Goal: Task Accomplishment & Management: Check status

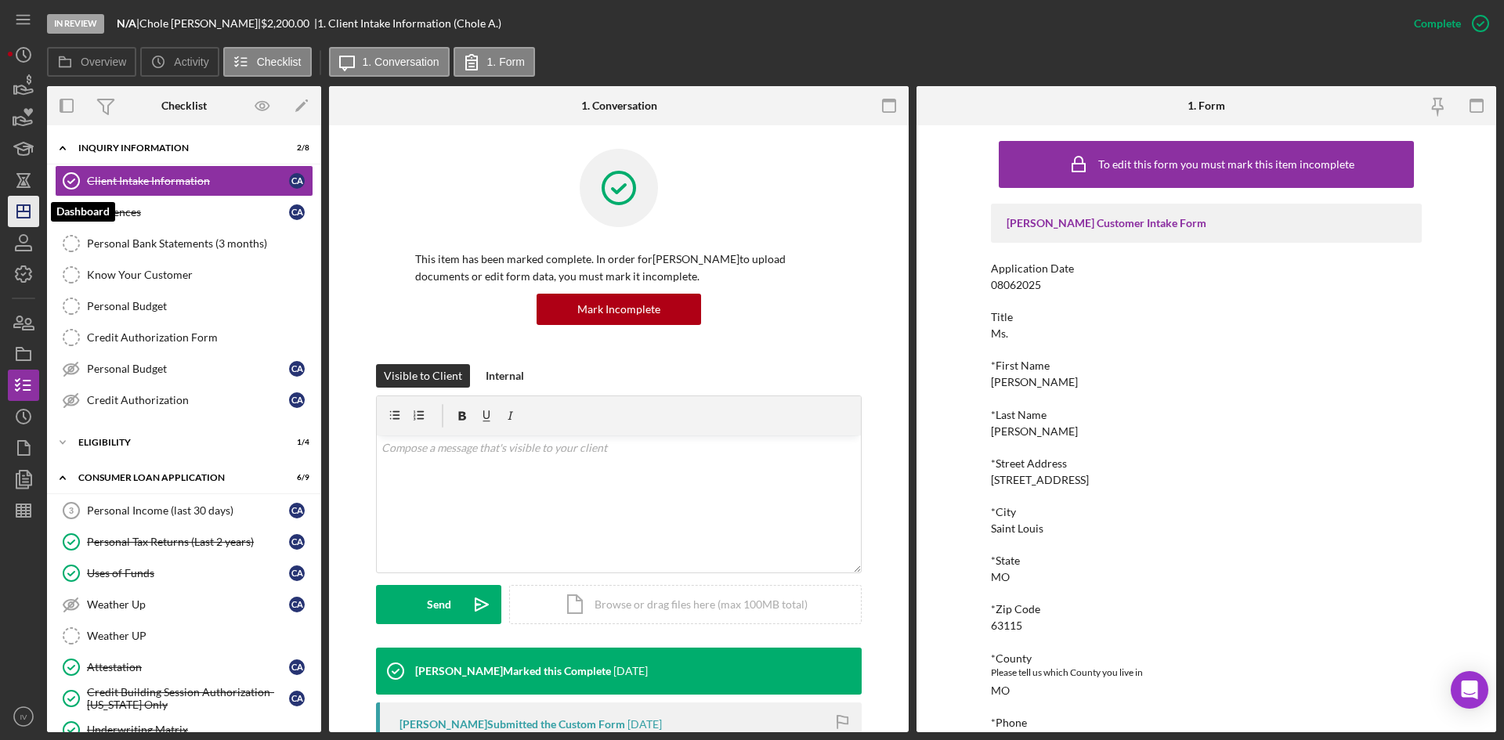
click at [27, 219] on icon "Icon/Dashboard" at bounding box center [23, 211] width 39 height 39
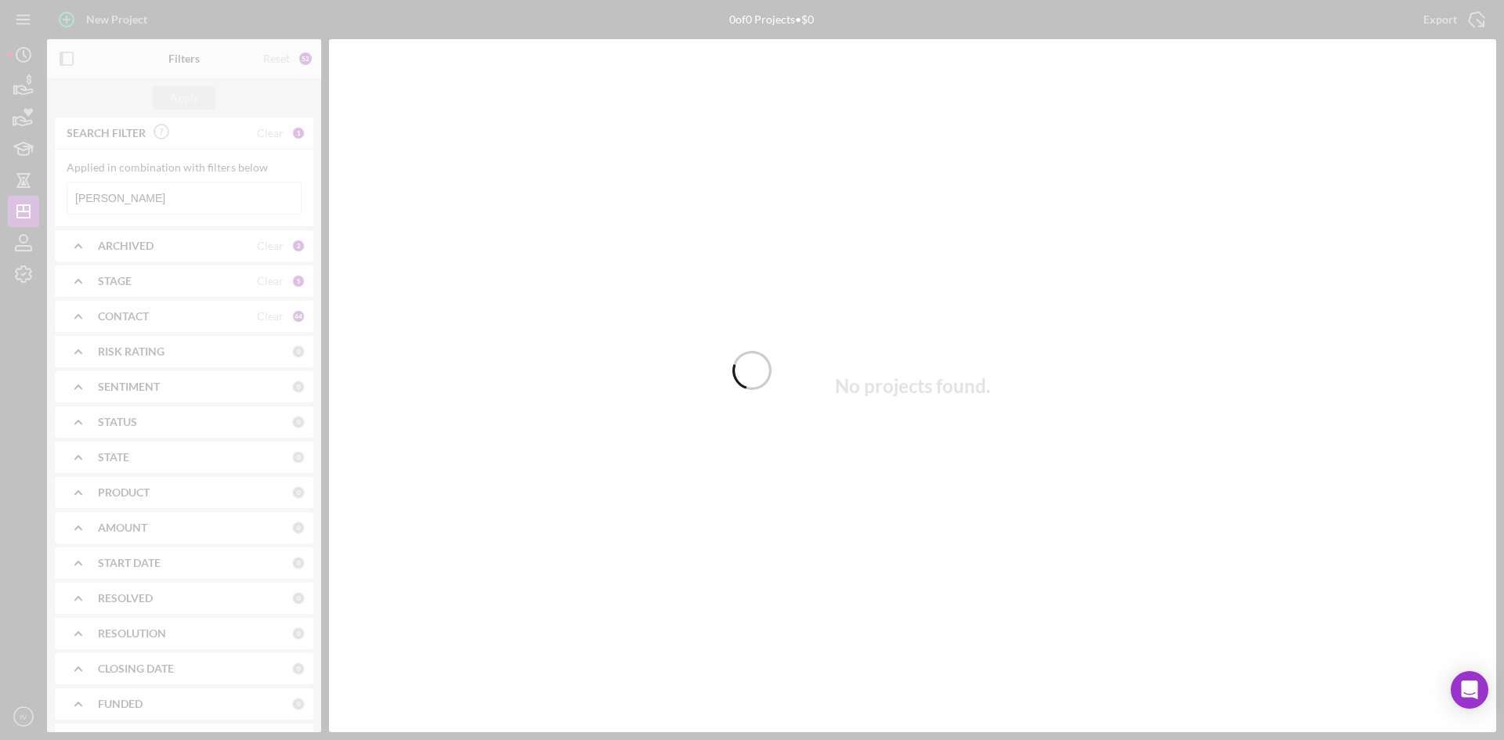
click at [153, 197] on div at bounding box center [752, 370] width 1504 height 740
click at [144, 204] on div at bounding box center [752, 370] width 1504 height 740
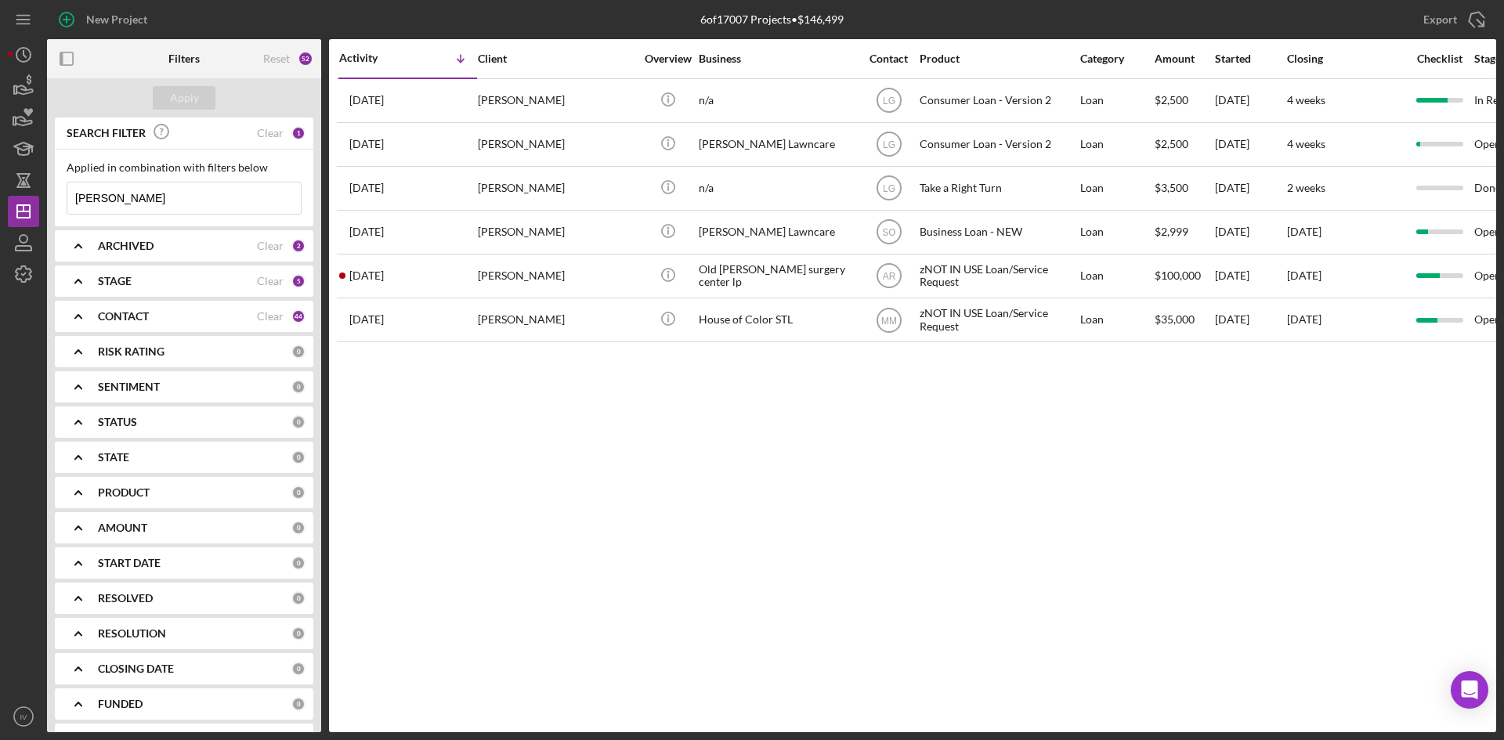
drag, startPoint x: 137, startPoint y: 195, endPoint x: -13, endPoint y: 212, distance: 150.6
click at [0, 212] on html "New Project 6 of 17007 Projects • $146,499 [PERSON_NAME] Export Icon/Export Fil…" at bounding box center [752, 370] width 1504 height 740
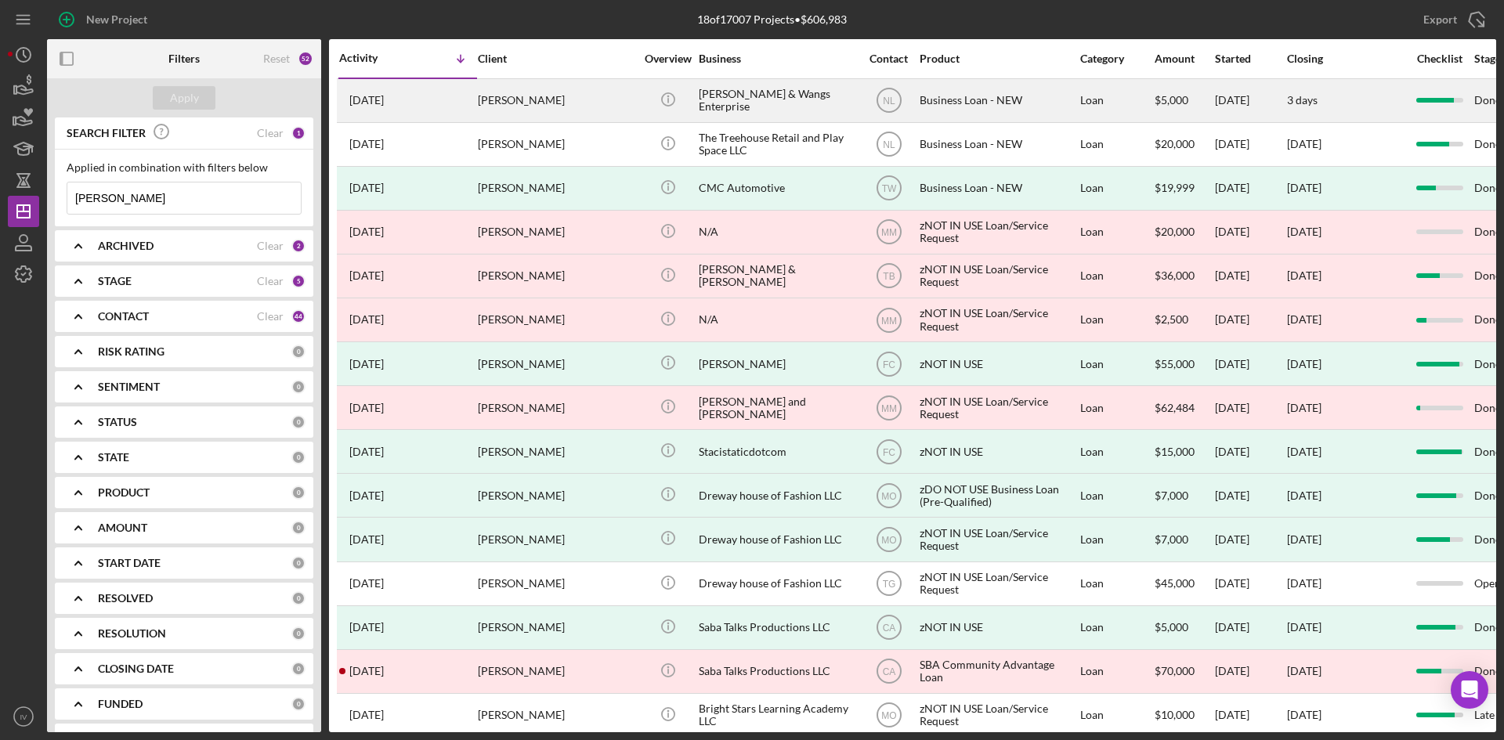
type input "[PERSON_NAME]"
click at [518, 98] on div "[PERSON_NAME]" at bounding box center [556, 101] width 157 height 42
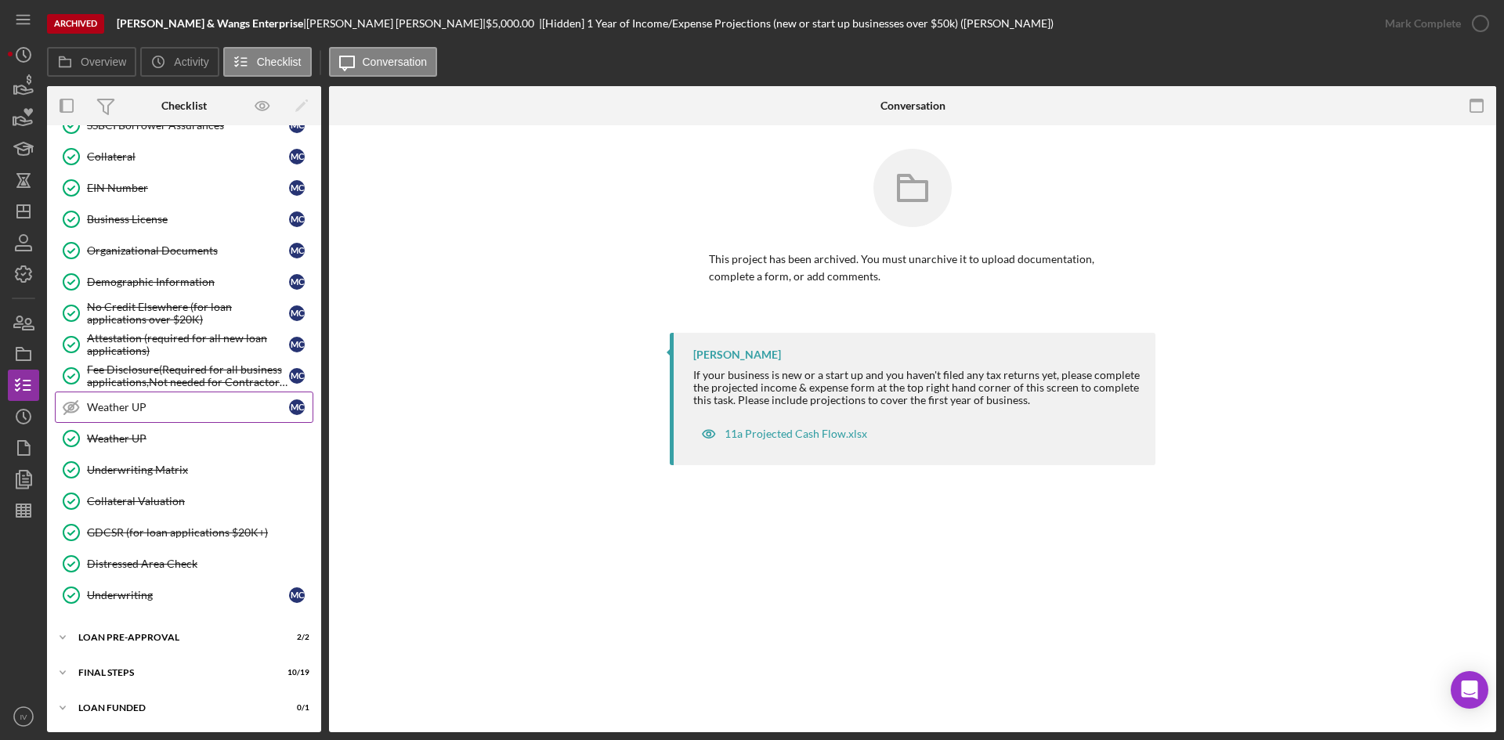
scroll to position [157, 0]
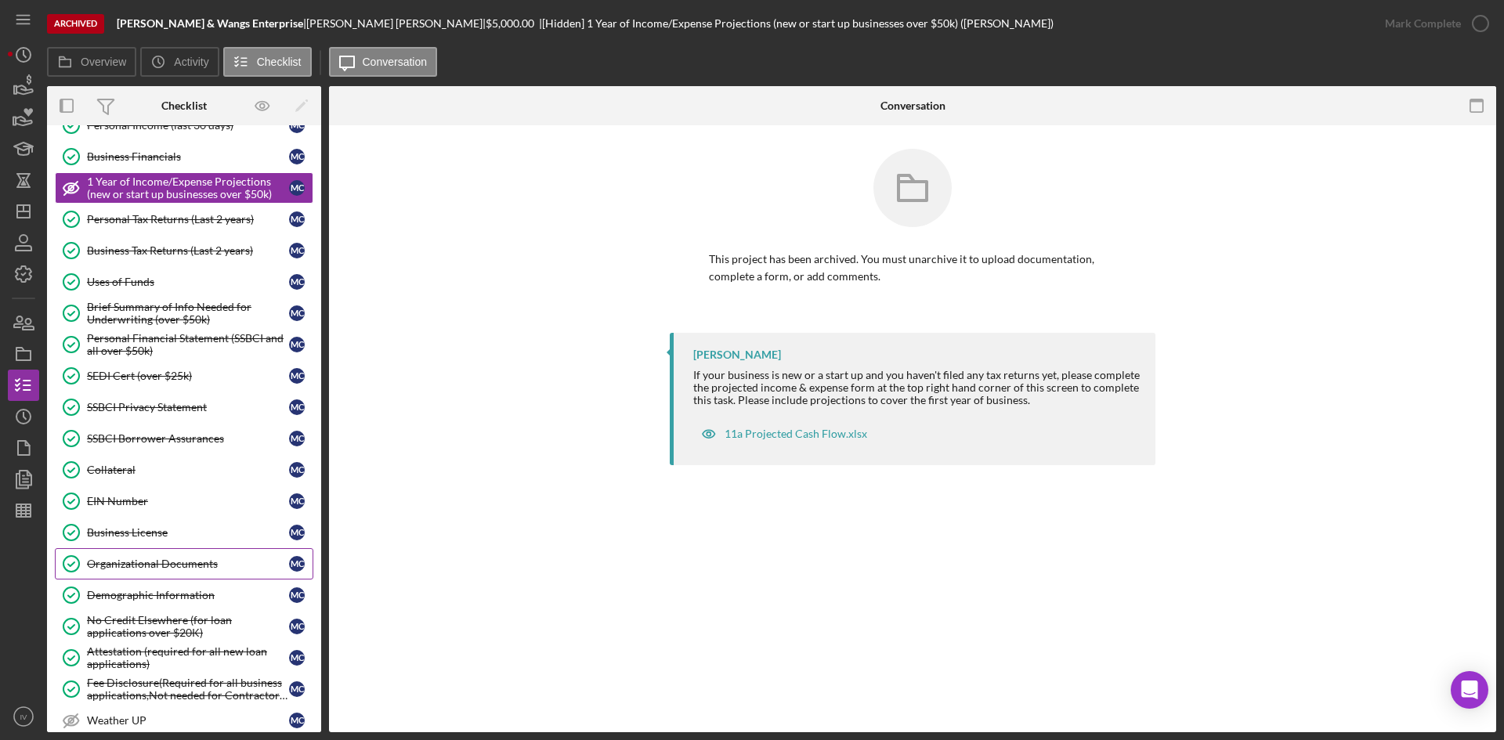
click at [147, 561] on div "Organizational Documents" at bounding box center [188, 564] width 202 height 13
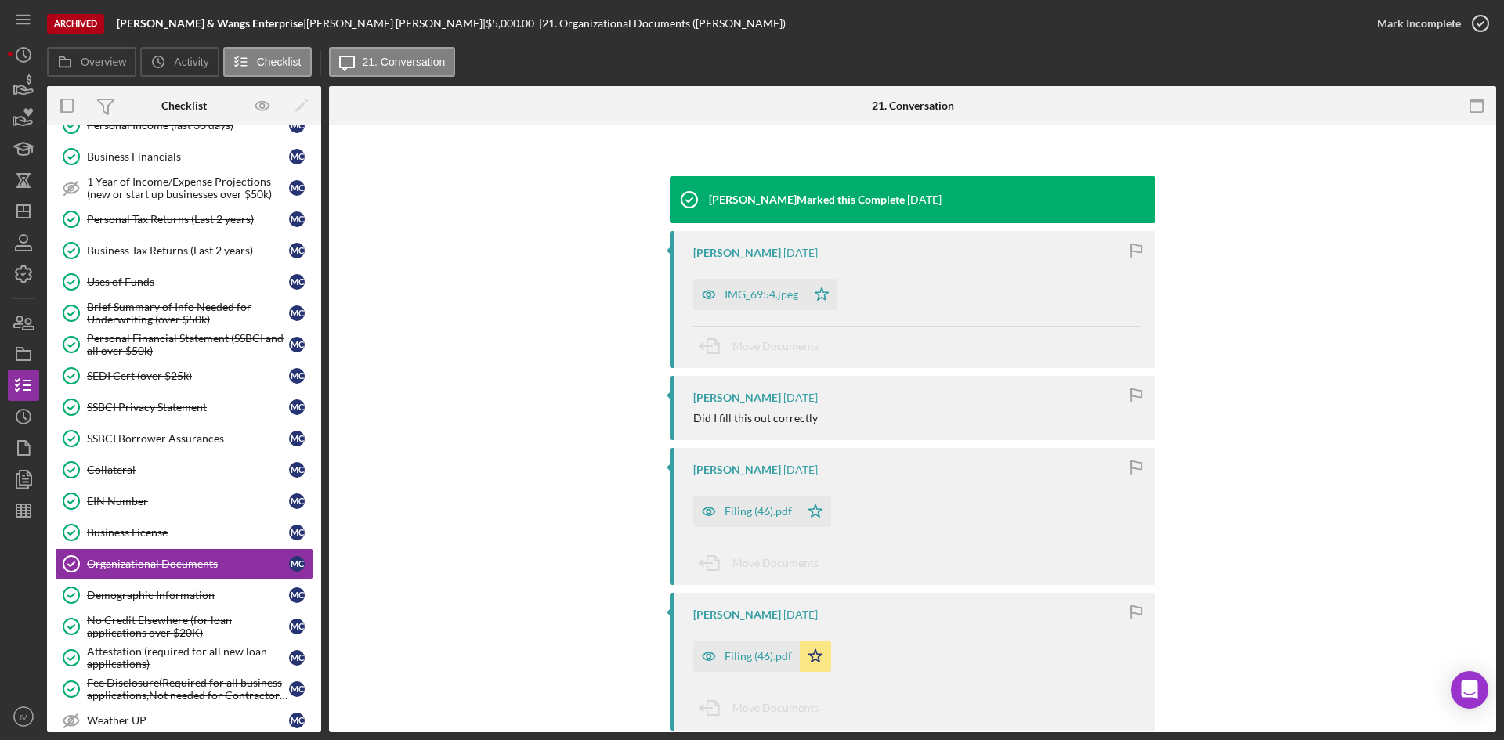
scroll to position [235, 0]
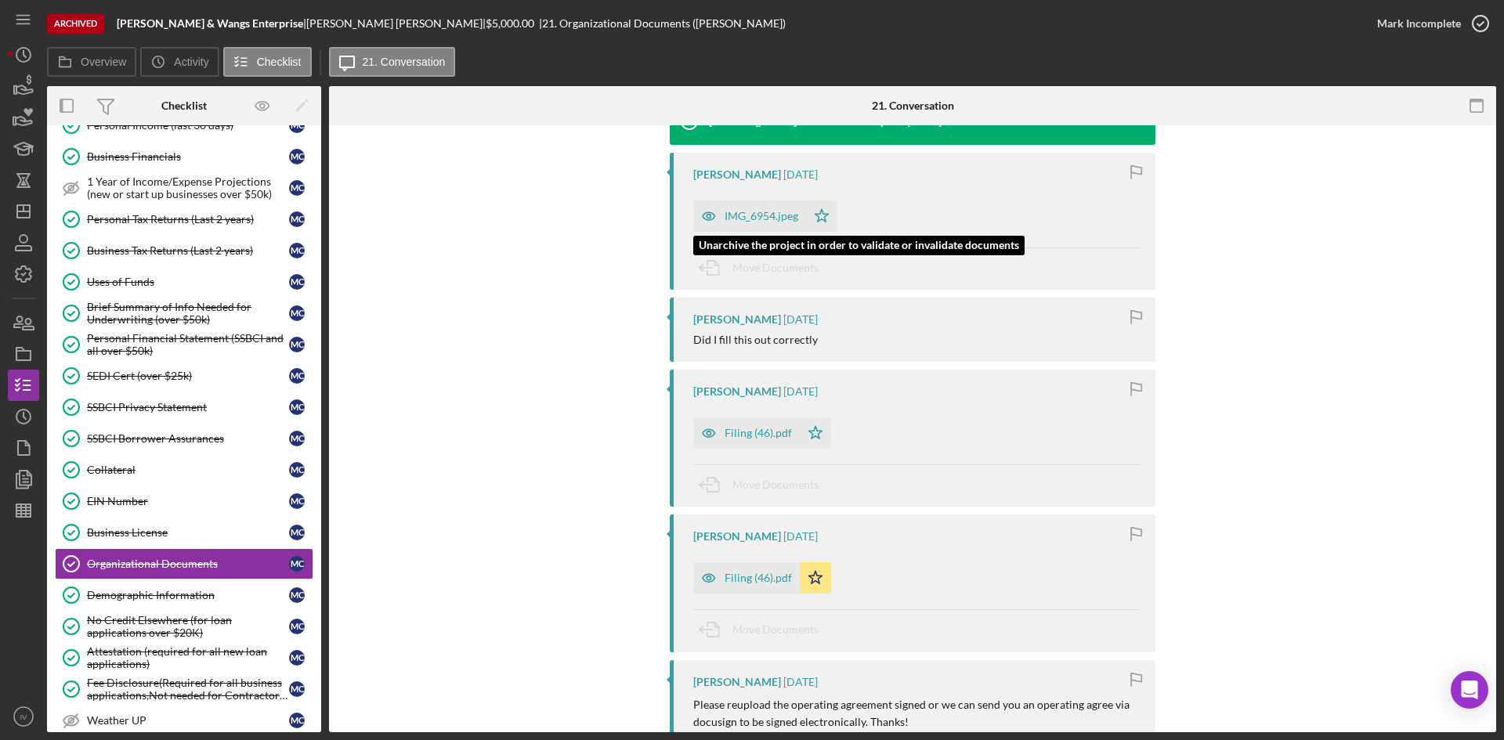
click at [772, 207] on div "IMG_6954.jpeg" at bounding box center [749, 216] width 113 height 31
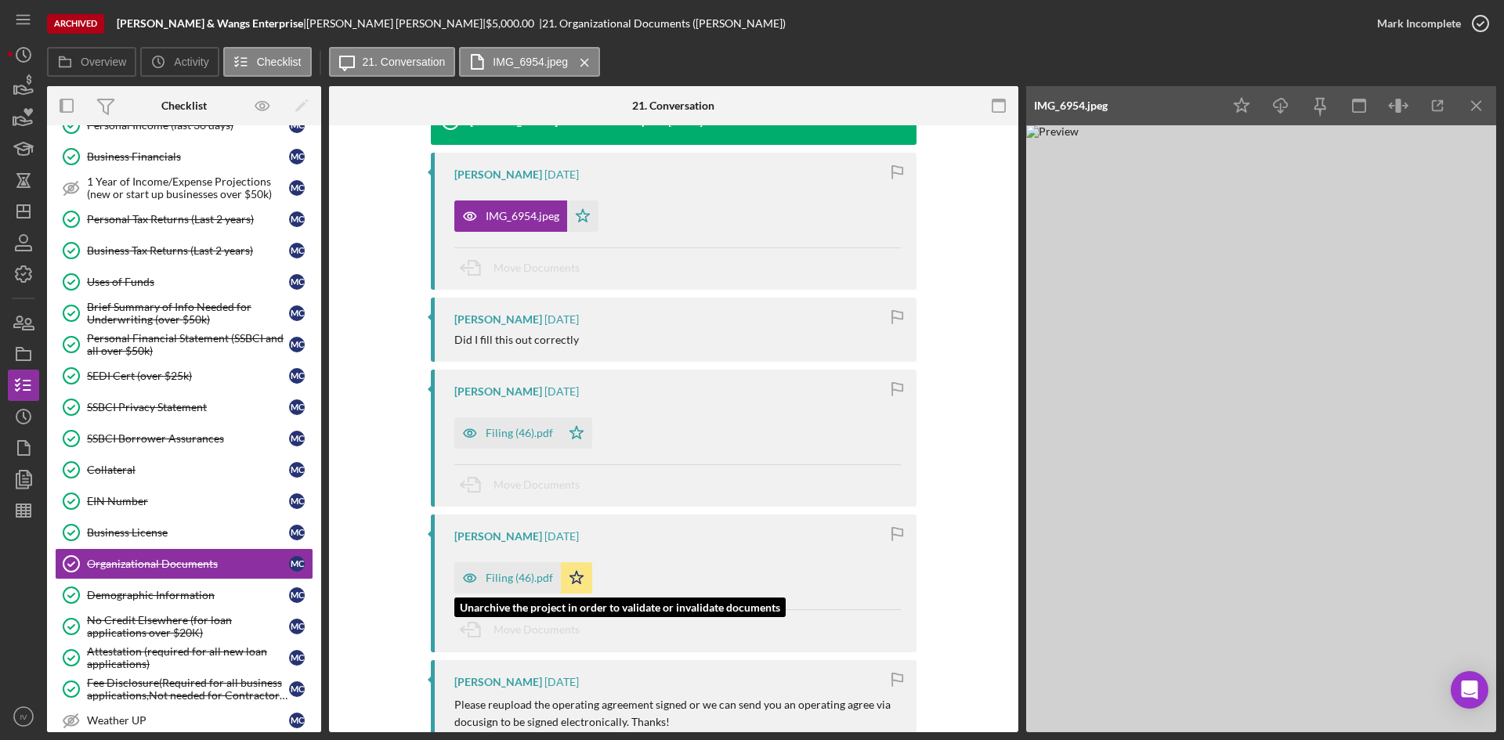
click at [523, 573] on div "Filing (46).pdf" at bounding box center [519, 578] width 67 height 13
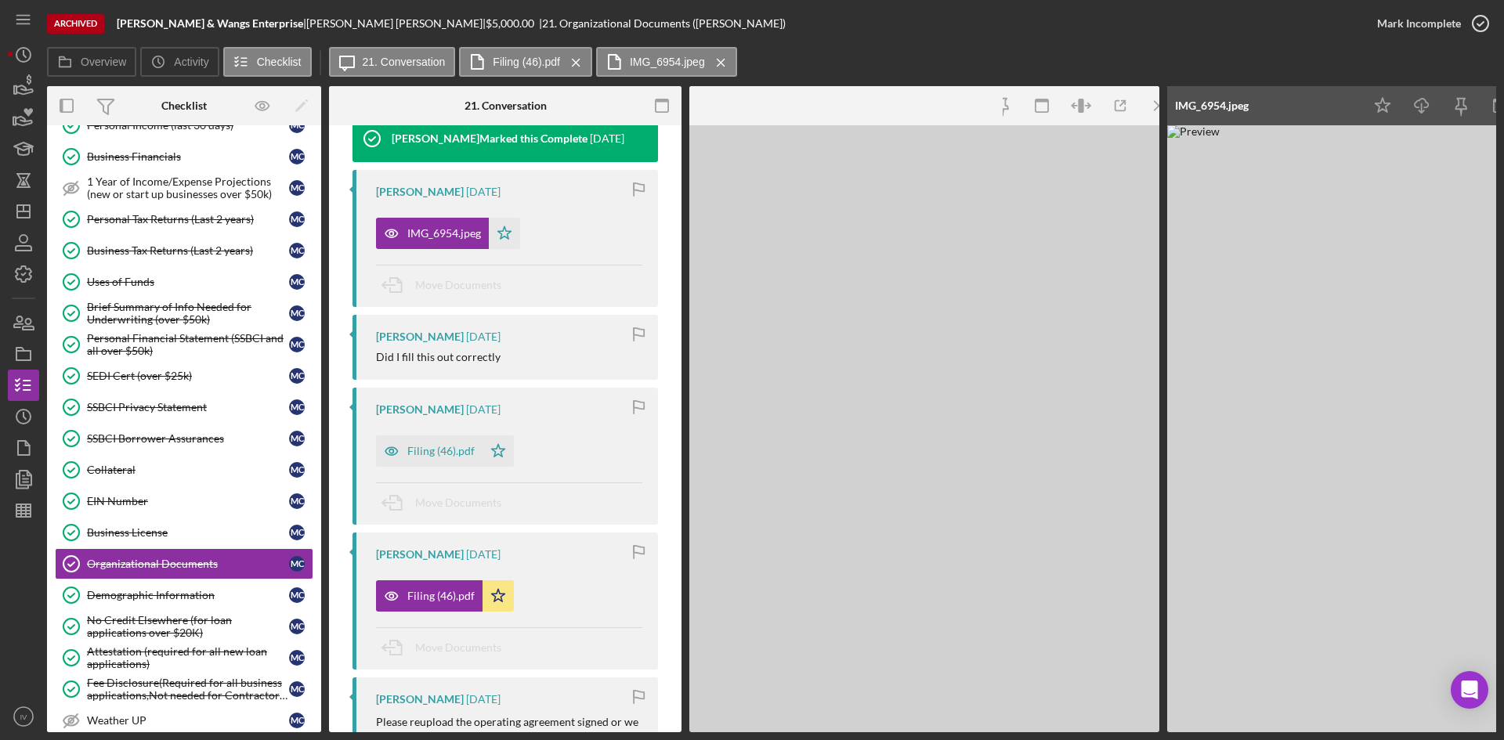
scroll to position [252, 0]
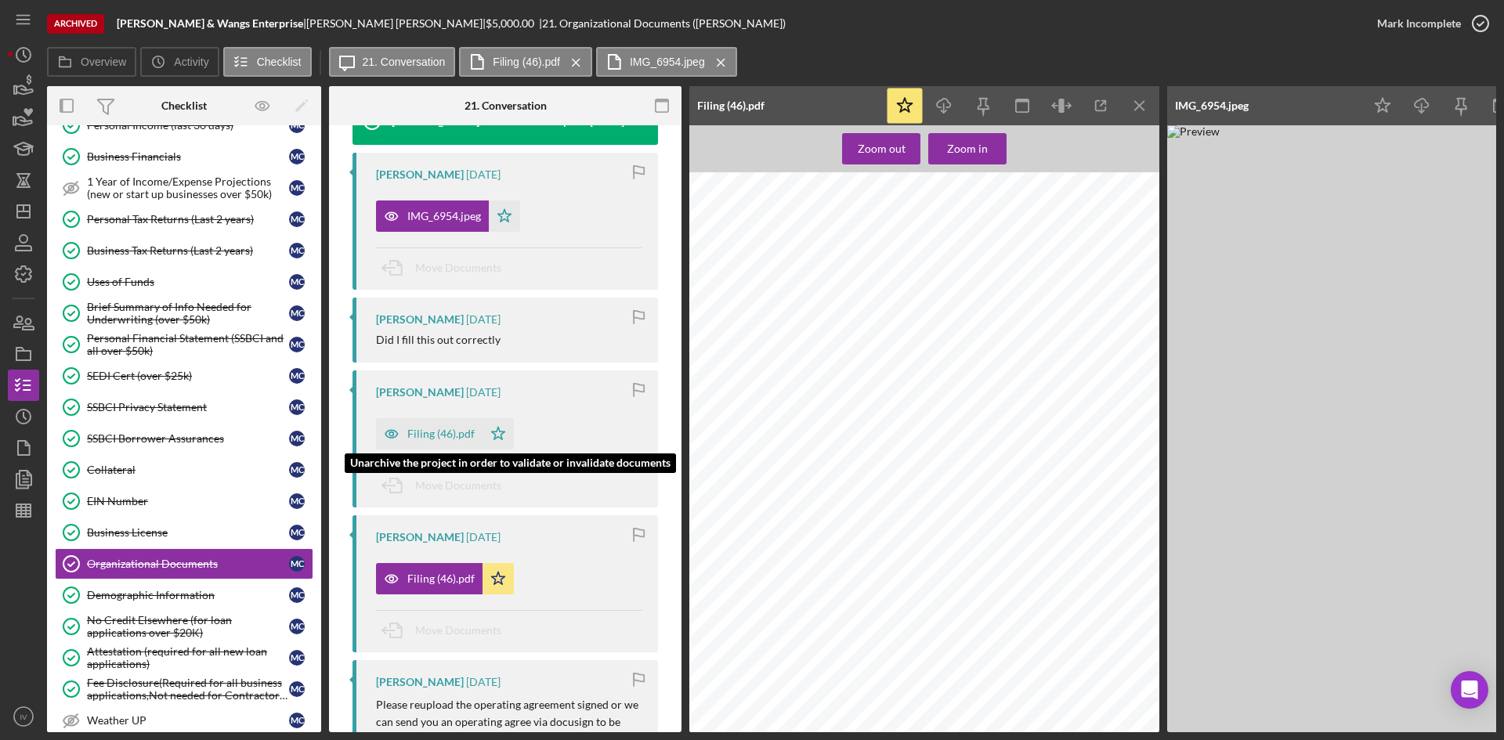
drag, startPoint x: 427, startPoint y: 438, endPoint x: 515, endPoint y: 475, distance: 95.4
click at [427, 438] on div "Filing (46).pdf" at bounding box center [440, 434] width 67 height 13
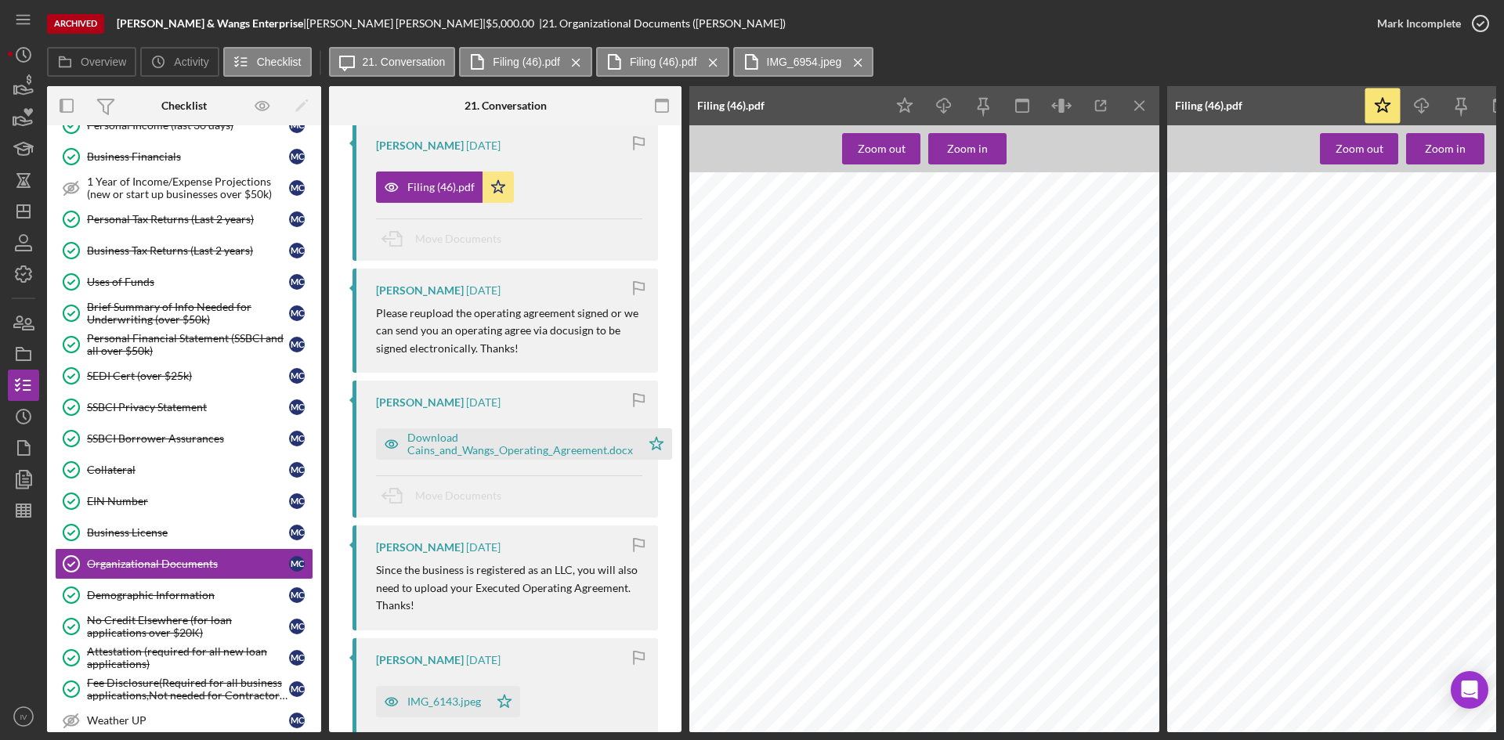
scroll to position [722, 0]
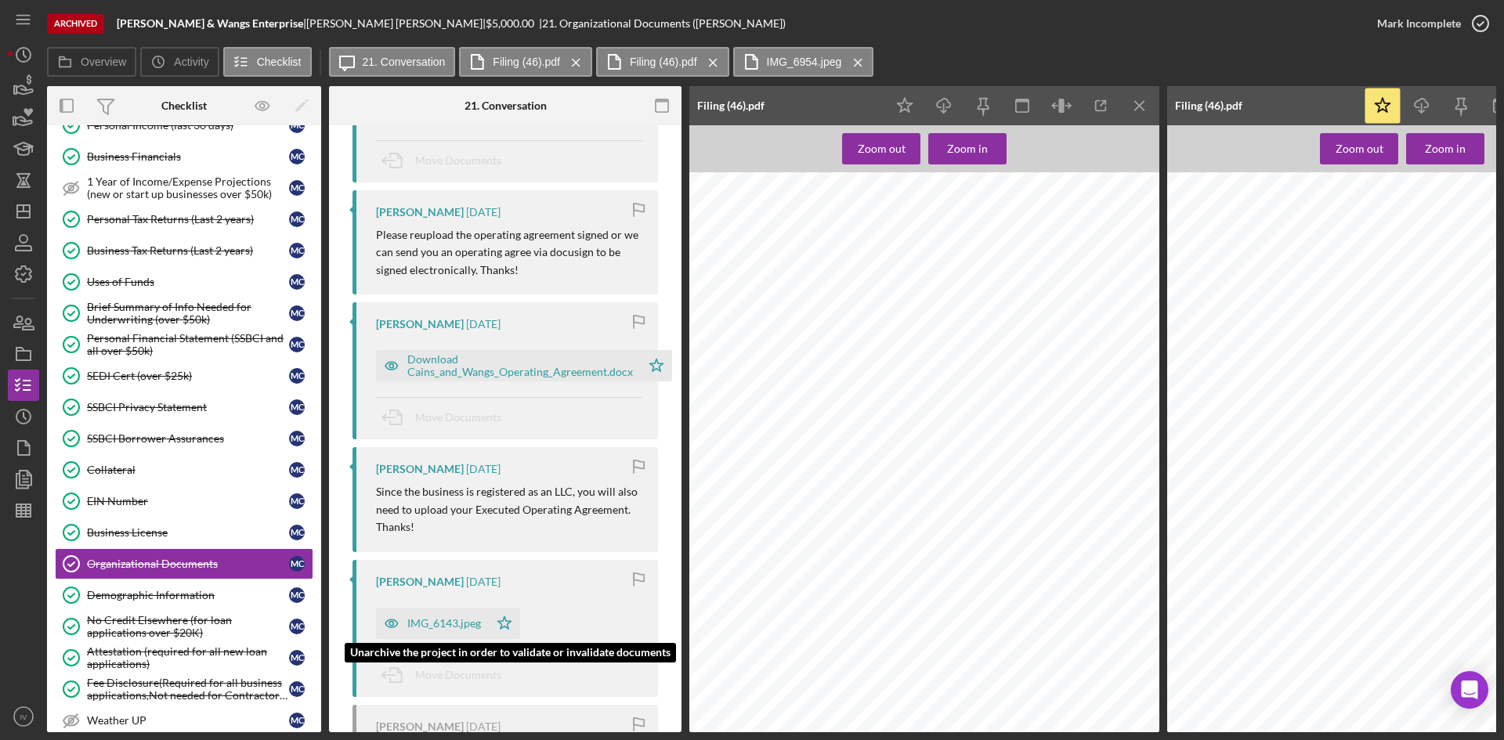
click at [456, 614] on div "IMG_6143.jpeg" at bounding box center [432, 623] width 113 height 31
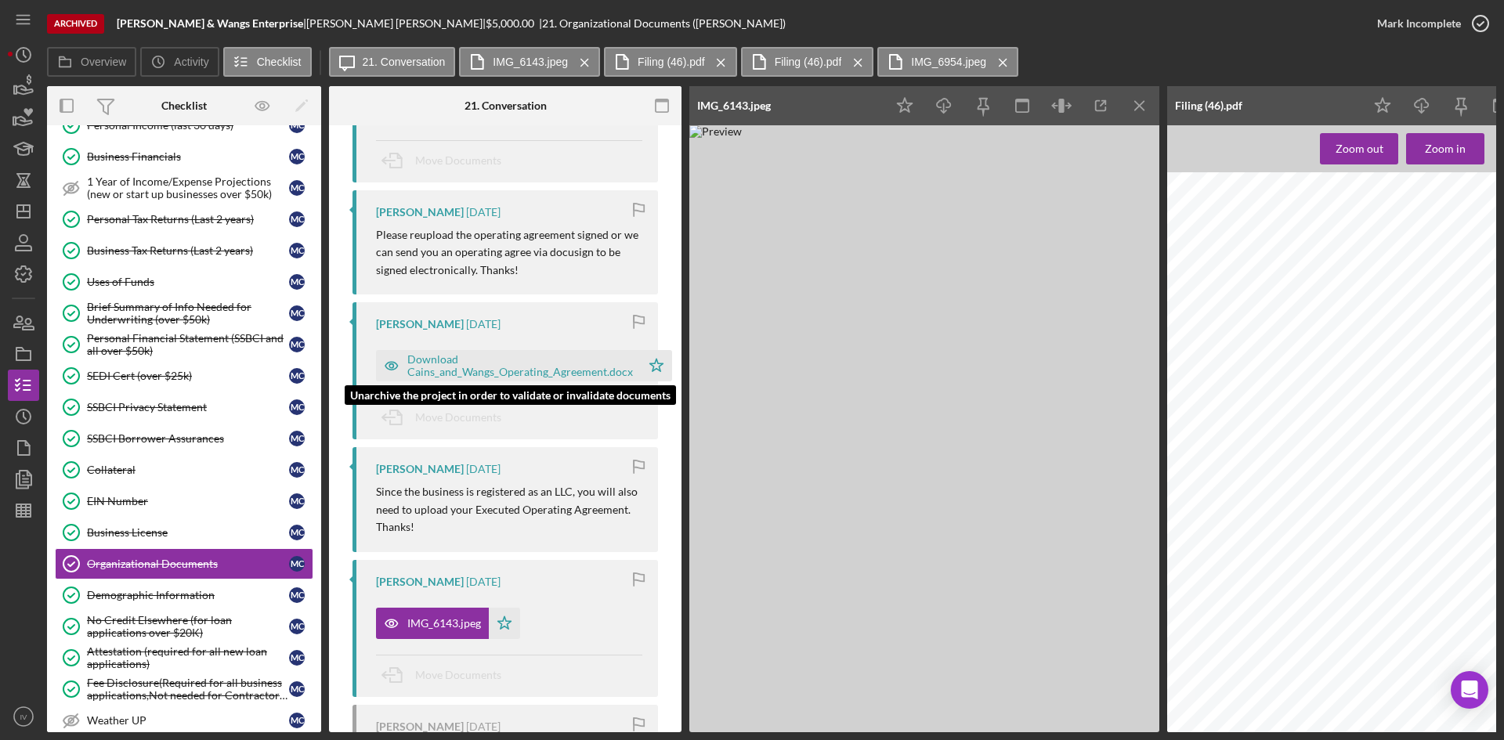
click at [489, 366] on div "Download Cains_and_Wangs_Operating_Agreement.docx" at bounding box center [520, 365] width 226 height 25
